Goal: Navigation & Orientation: Go to known website

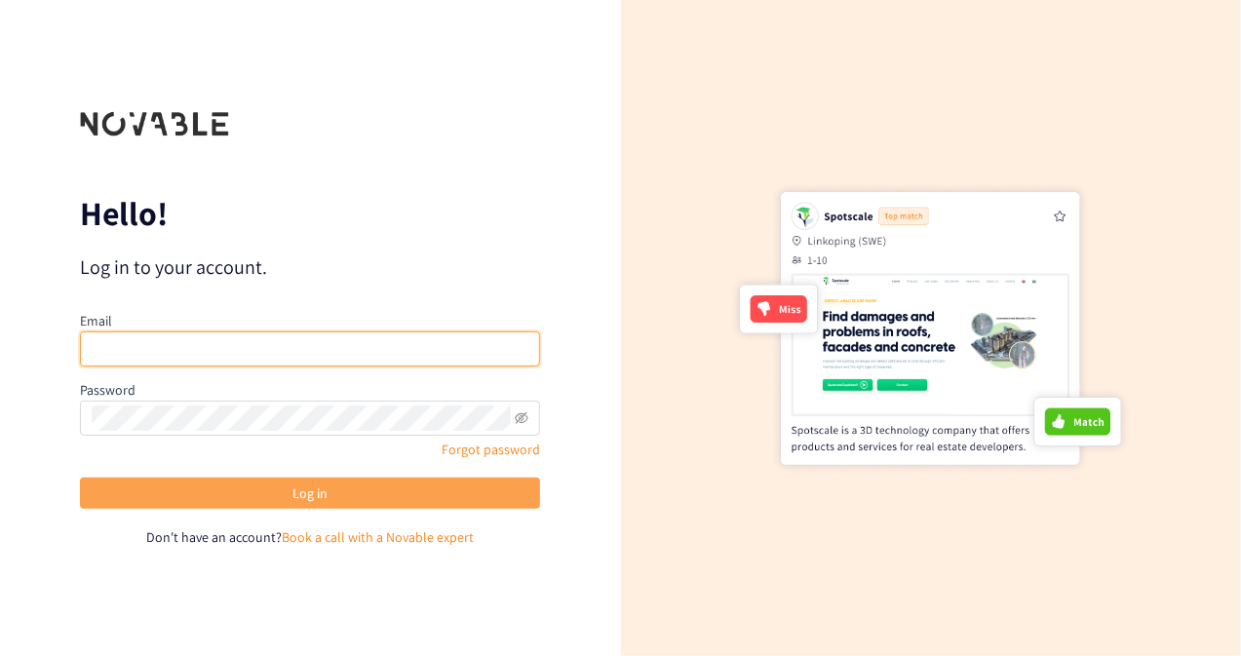
type input "[DOMAIN_NAME][EMAIL_ADDRESS][DOMAIN_NAME]"
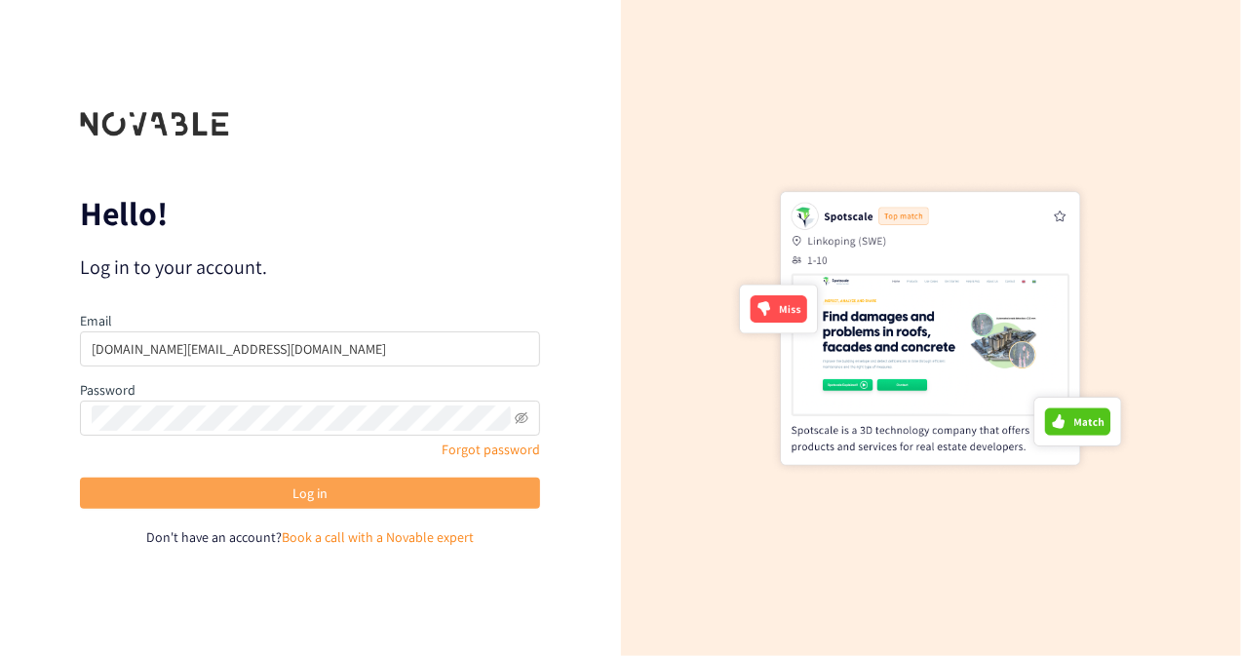
click at [318, 500] on span "Log in" at bounding box center [310, 493] width 35 height 21
